Goal: Task Accomplishment & Management: Manage account settings

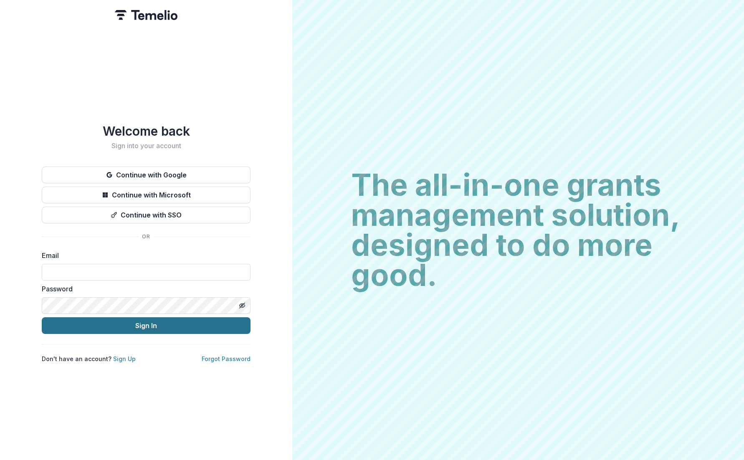
type input "**********"
click at [108, 325] on button "Sign In" at bounding box center [146, 325] width 209 height 17
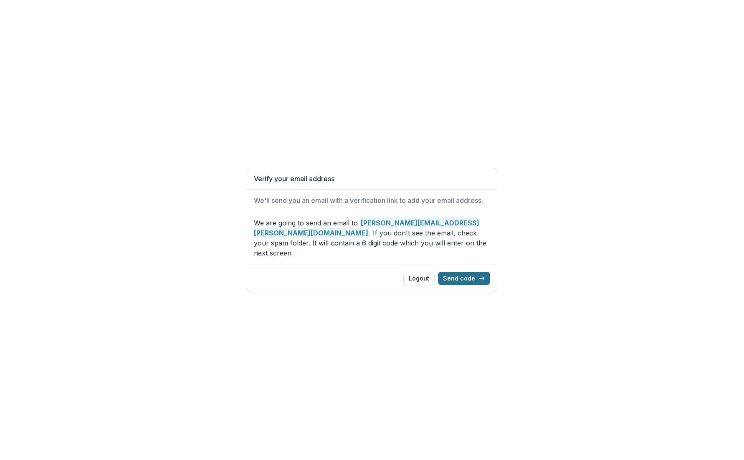
click at [457, 274] on button "Send code" at bounding box center [464, 278] width 52 height 13
